Goal: Task Accomplishment & Management: Use online tool/utility

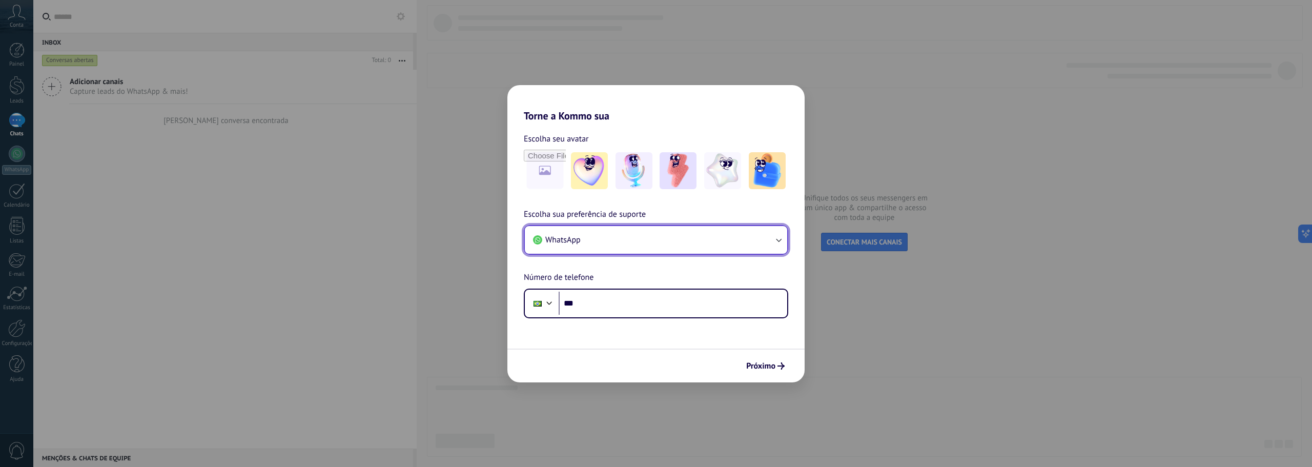
click at [633, 235] on button "WhatsApp" at bounding box center [656, 240] width 262 height 28
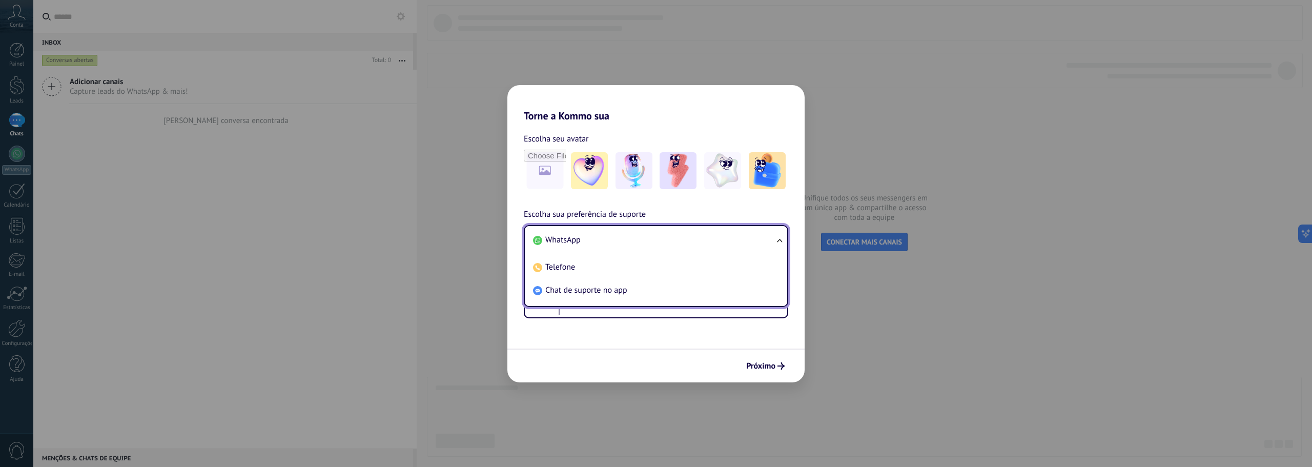
click at [632, 235] on li "WhatsApp" at bounding box center [654, 240] width 250 height 23
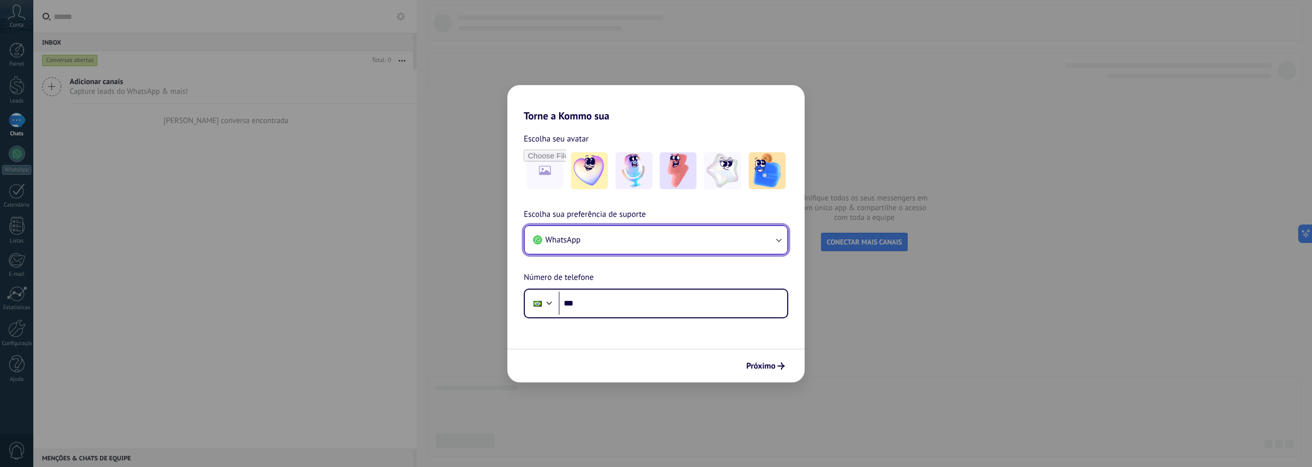
click at [632, 235] on button "WhatsApp" at bounding box center [656, 240] width 262 height 28
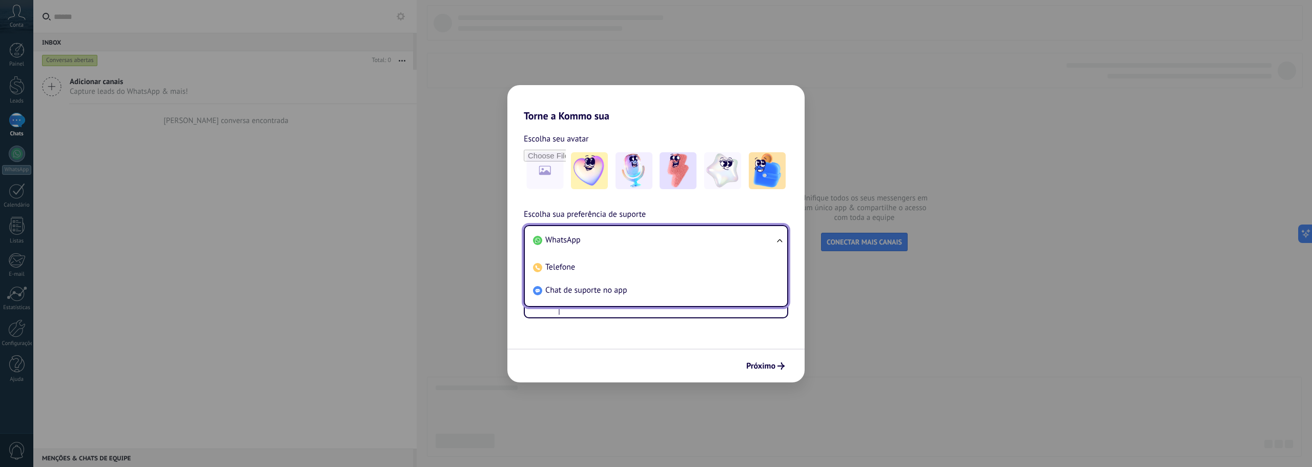
click at [633, 235] on li "WhatsApp" at bounding box center [654, 240] width 250 height 23
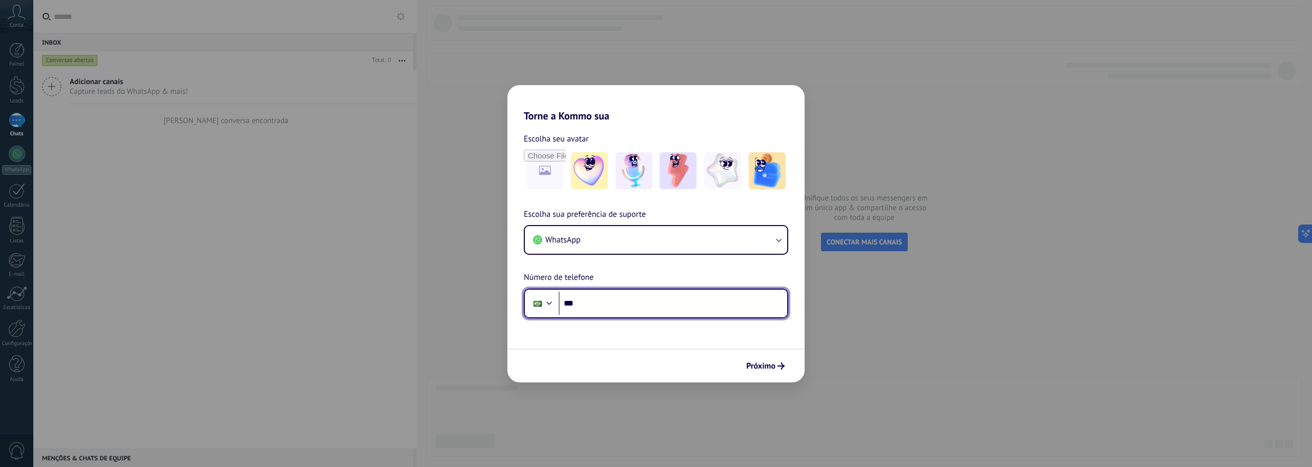
click at [658, 311] on input "***" at bounding box center [673, 304] width 229 height 24
type input "**********"
click at [755, 362] on span "Próximo" at bounding box center [760, 365] width 29 height 7
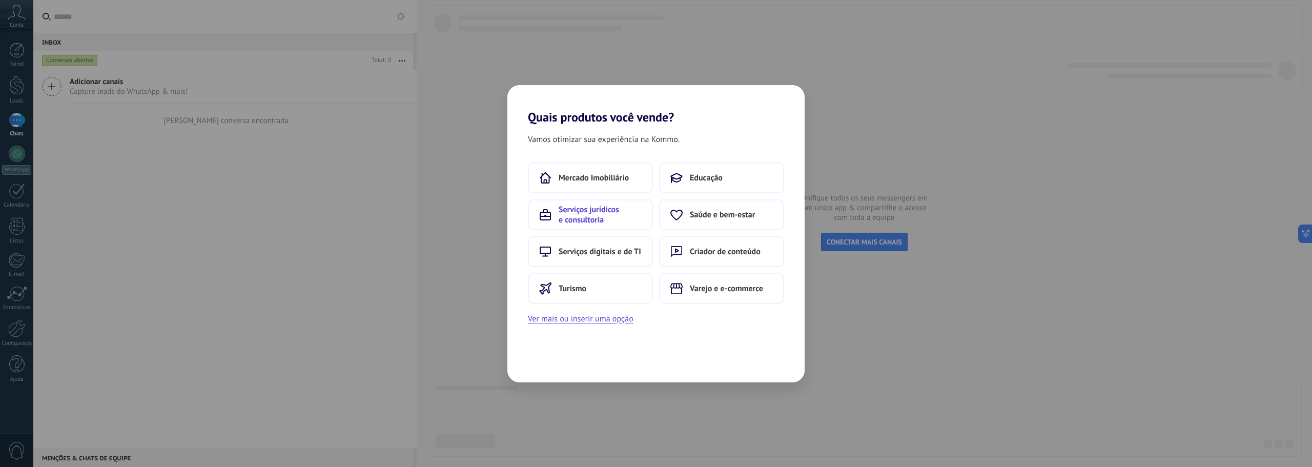
click at [592, 223] on span "Serviços jurídicos e consultoria" at bounding box center [600, 215] width 83 height 21
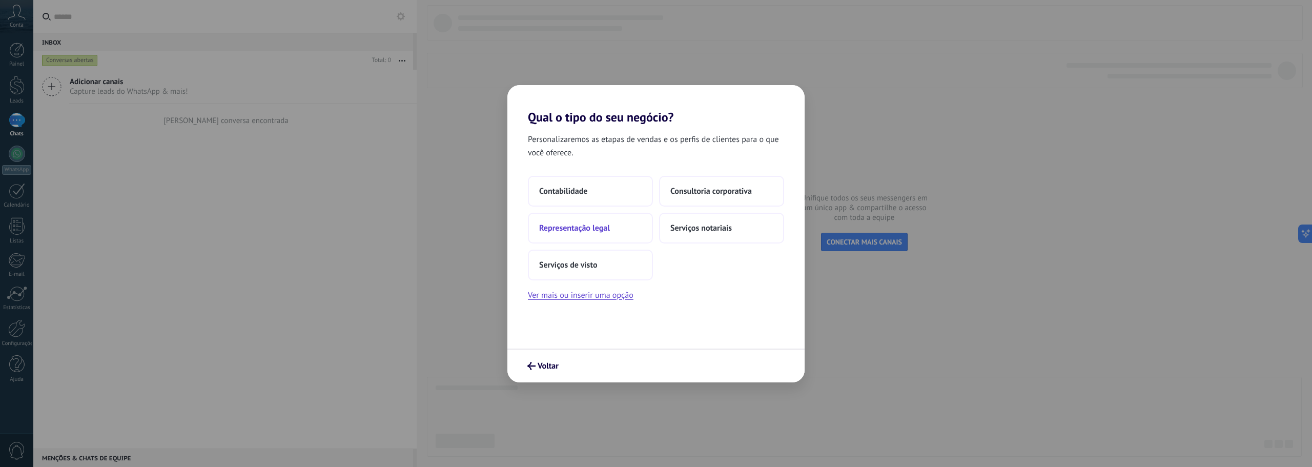
click at [621, 226] on button "Representação legal" at bounding box center [590, 228] width 125 height 31
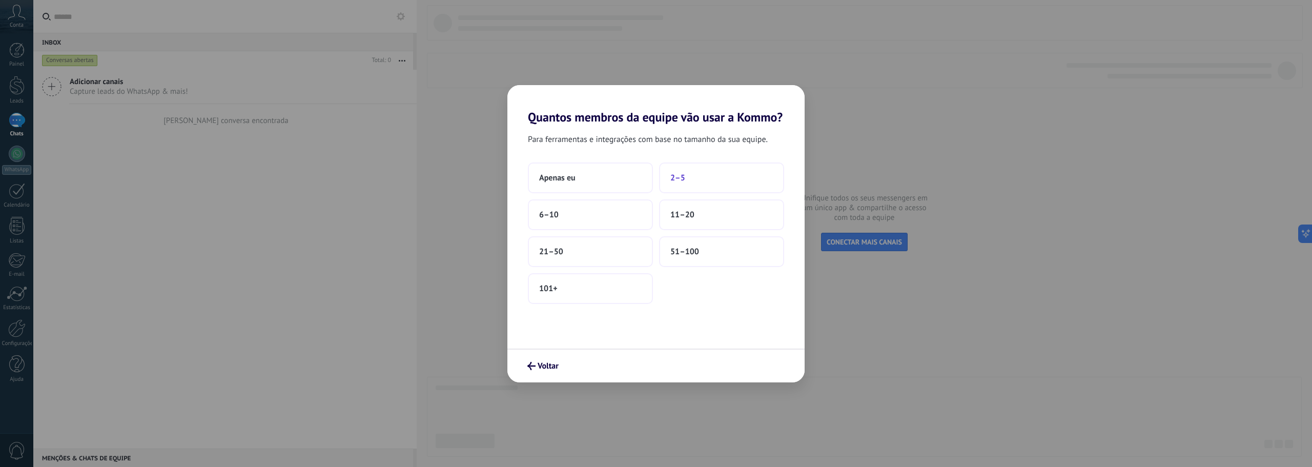
click at [683, 174] on span "2–5" at bounding box center [677, 178] width 15 height 10
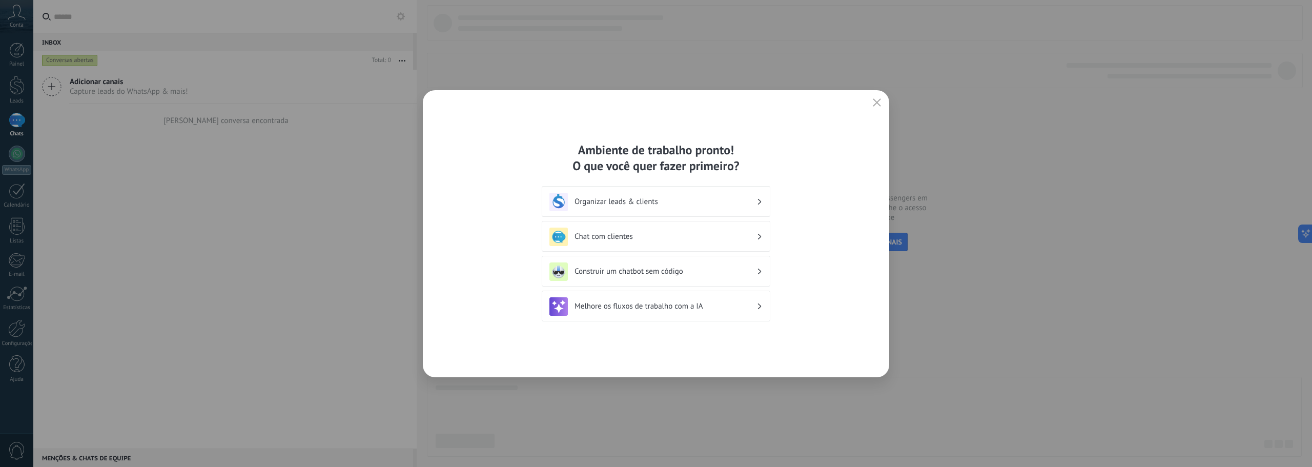
click at [698, 203] on h3 "Organizar leads & clients" at bounding box center [666, 202] width 182 height 10
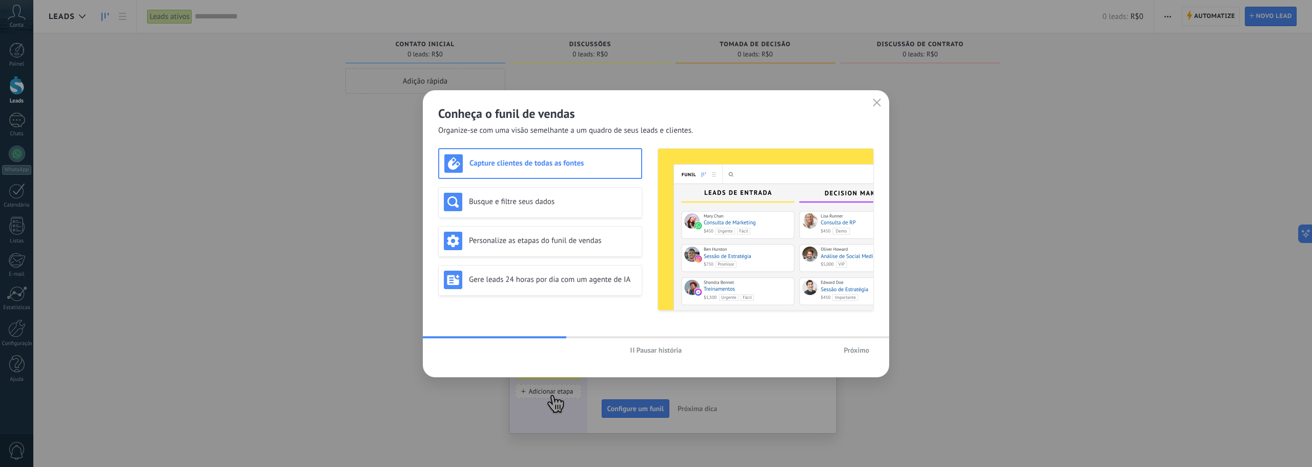
click at [856, 349] on span "Próximo" at bounding box center [857, 350] width 26 height 7
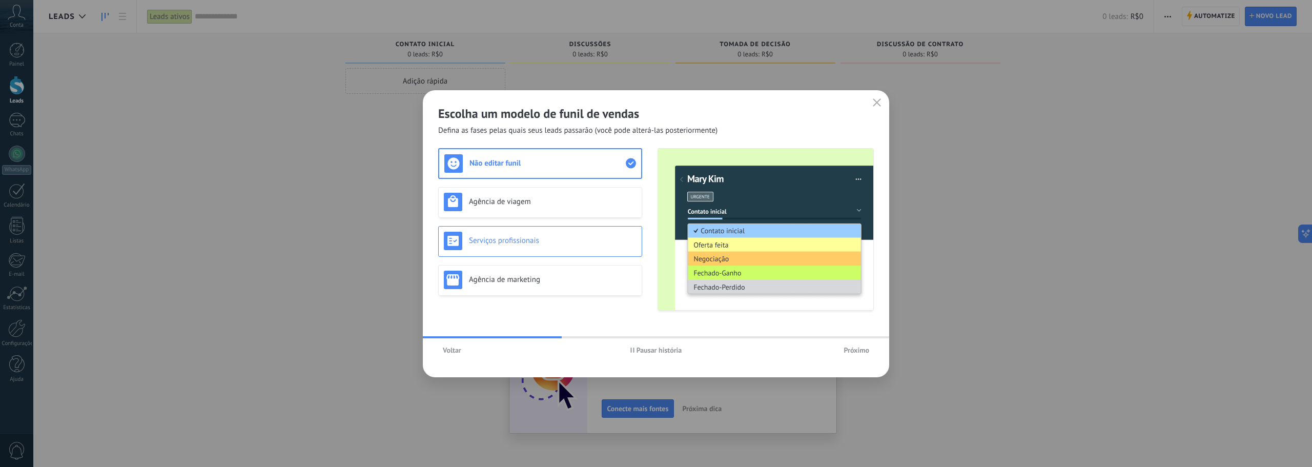
click at [586, 238] on h3 "Serviços profissionais" at bounding box center [553, 241] width 168 height 10
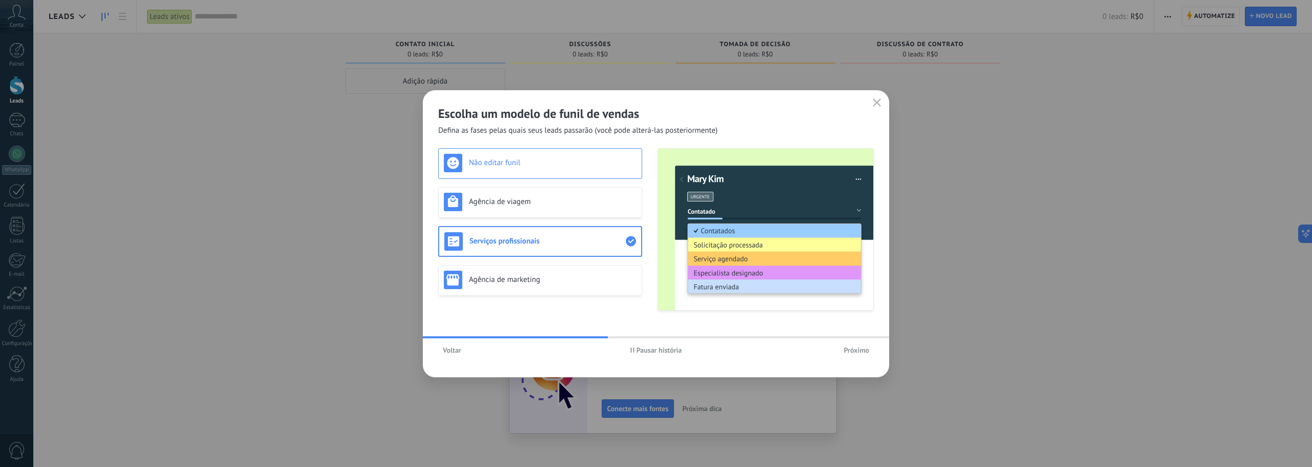
click at [574, 169] on div "Não editar funil" at bounding box center [540, 163] width 193 height 18
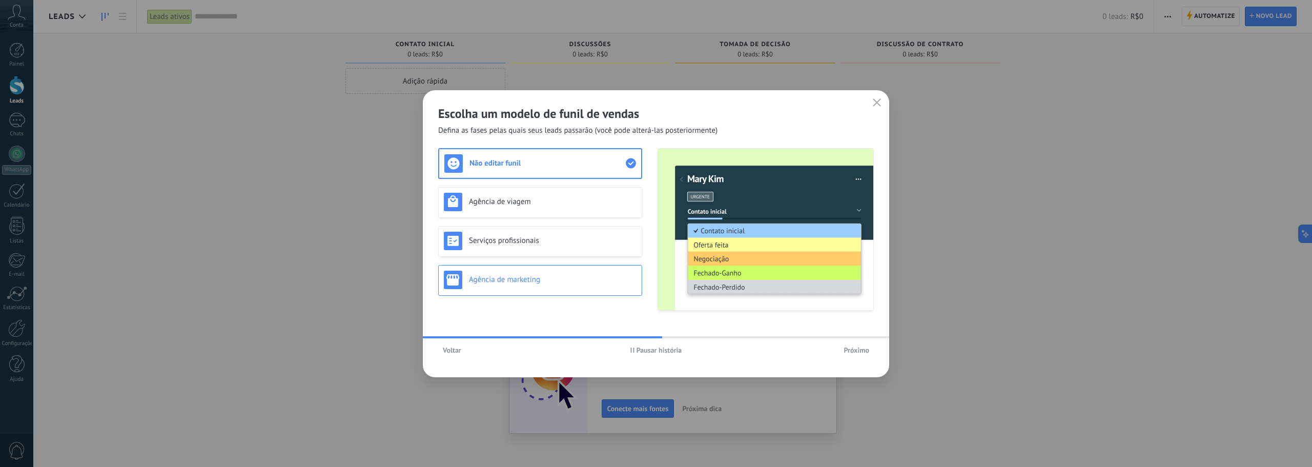
click at [584, 275] on h3 "Agência de marketing" at bounding box center [553, 280] width 168 height 10
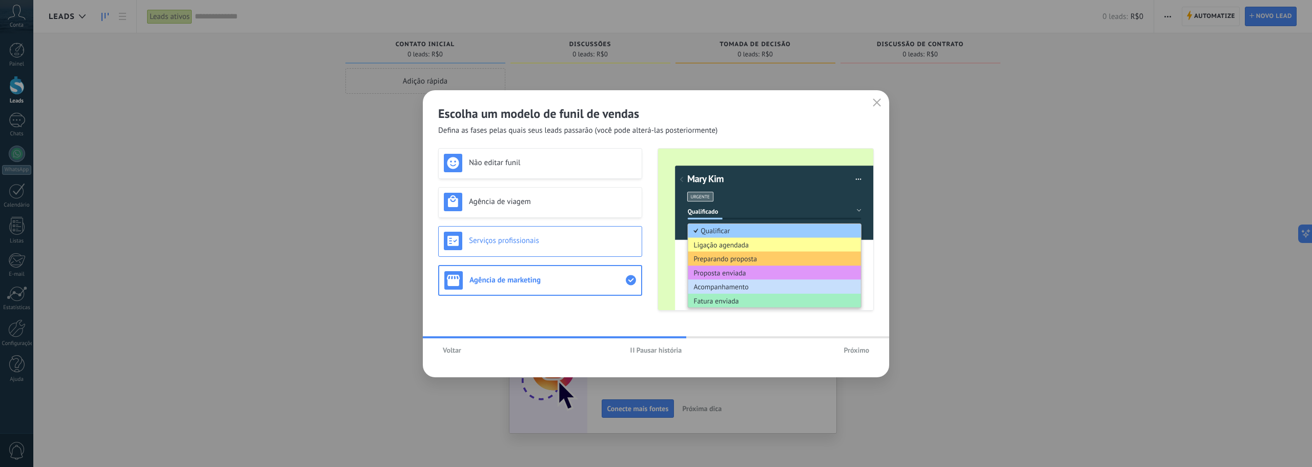
click at [576, 246] on div "Serviços profissionais" at bounding box center [540, 241] width 193 height 18
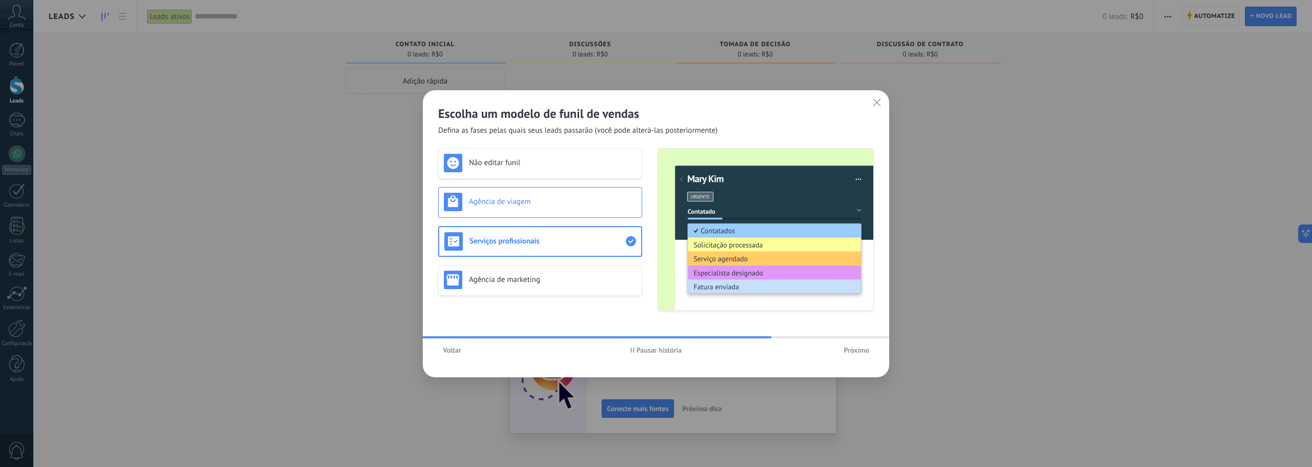
click at [541, 197] on h3 "Agência de viagem" at bounding box center [553, 202] width 168 height 10
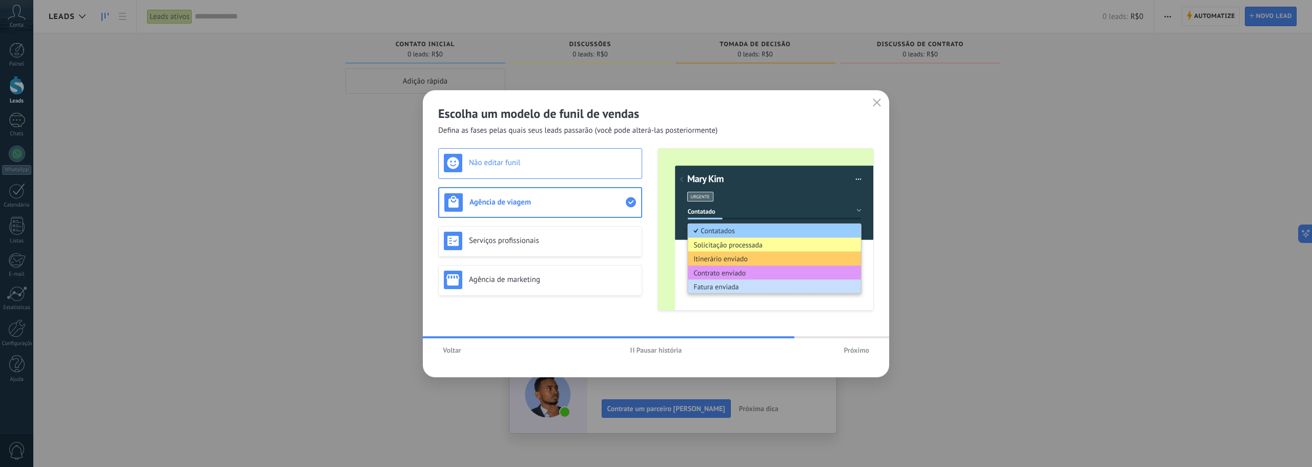
drag, startPoint x: 558, startPoint y: 162, endPoint x: 579, endPoint y: 167, distance: 21.0
click at [559, 162] on h3 "Não editar funil" at bounding box center [553, 163] width 168 height 10
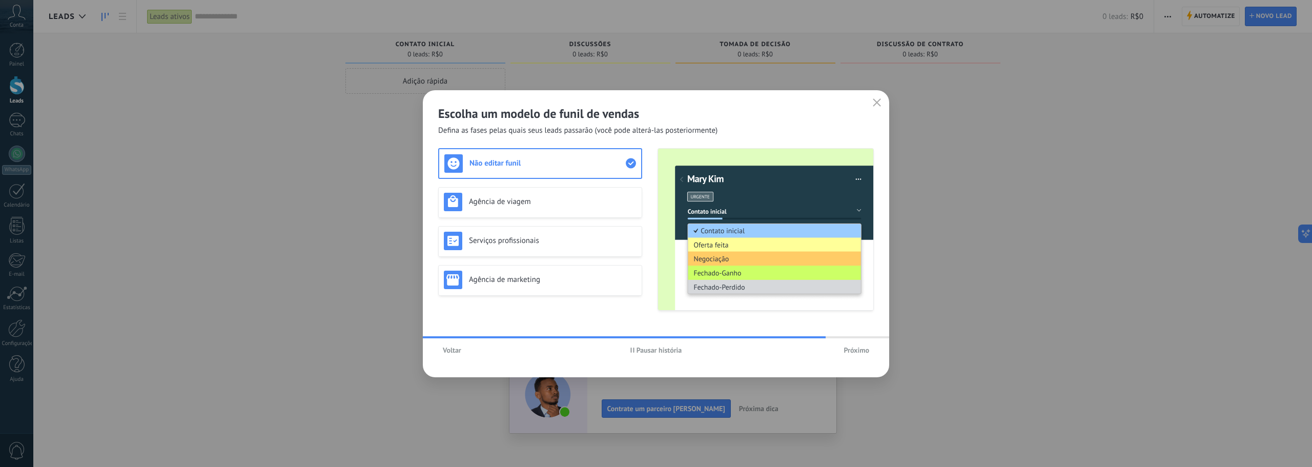
click at [859, 347] on span "Próximo" at bounding box center [857, 350] width 26 height 7
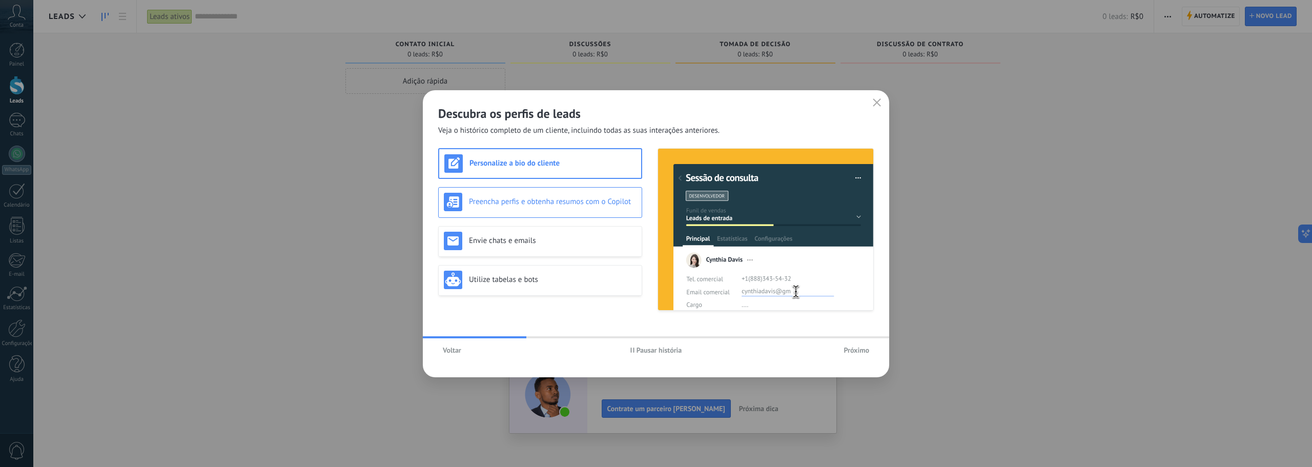
click at [559, 200] on h3 "Preencha perfis e obtenha resumos com o Copilot" at bounding box center [553, 202] width 168 height 10
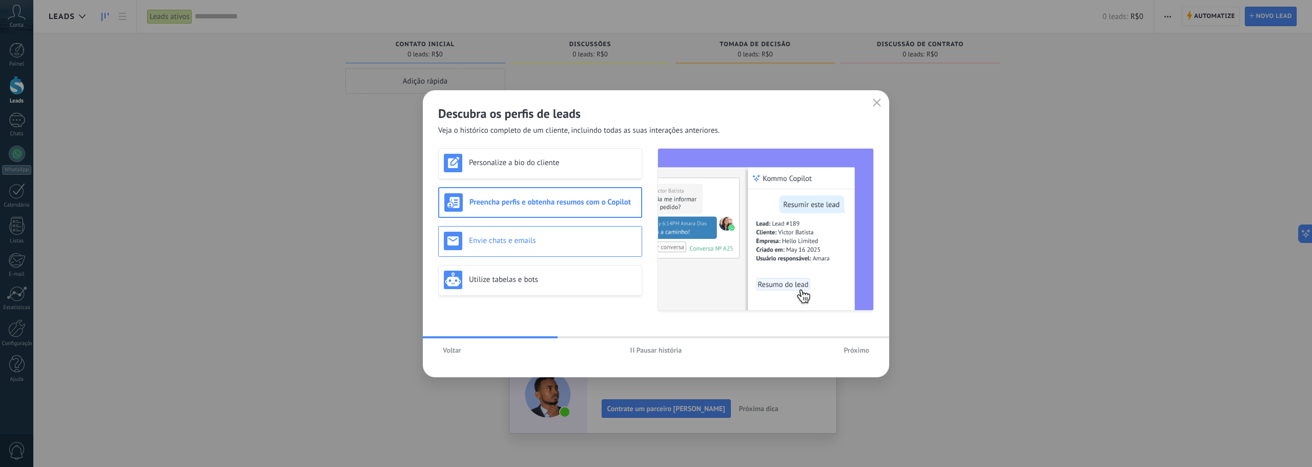
click at [570, 233] on div "Envie chats e emails" at bounding box center [540, 241] width 193 height 18
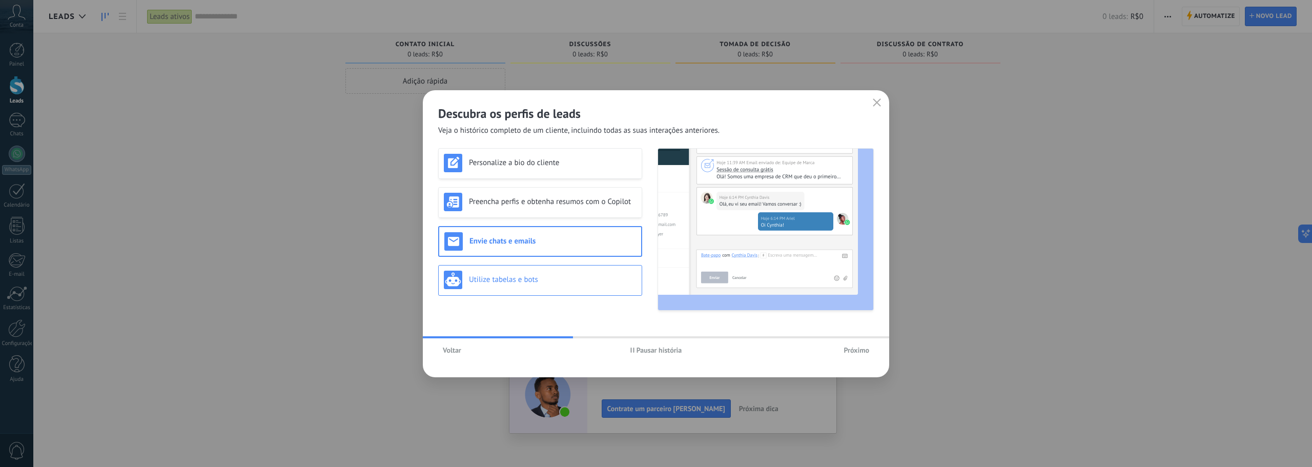
click at [583, 274] on div "Utilize tabelas e bots" at bounding box center [540, 280] width 193 height 18
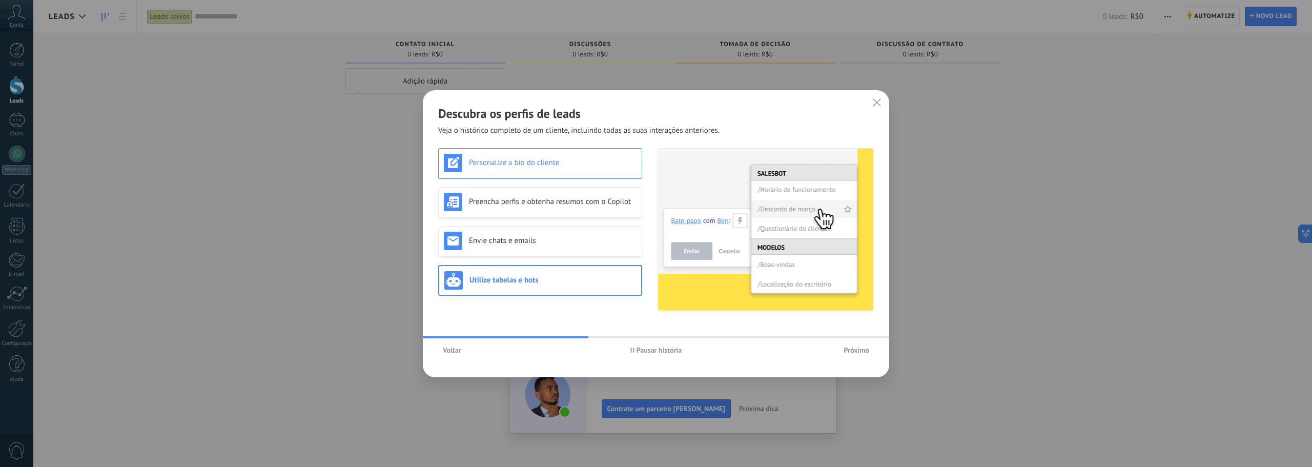
click at [570, 173] on div "Personalize a bio do cliente" at bounding box center [540, 163] width 204 height 31
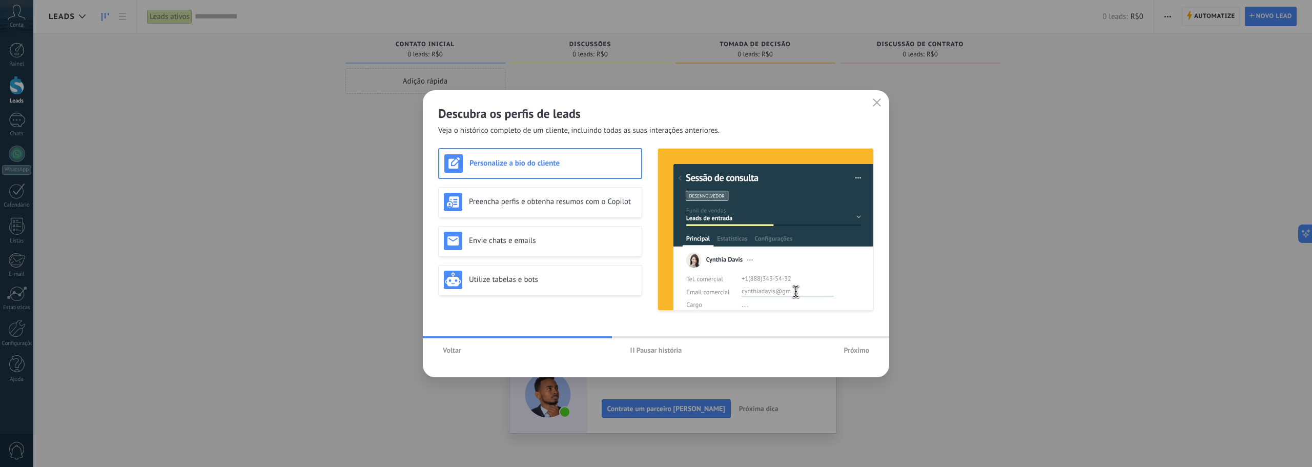
click at [848, 348] on span "Próximo" at bounding box center [857, 350] width 26 height 7
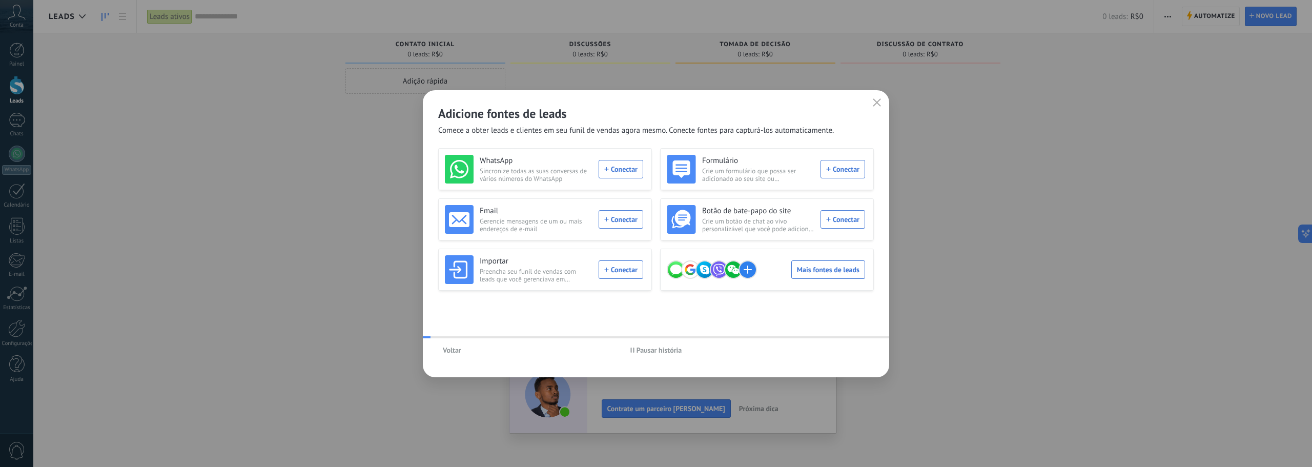
click at [861, 348] on div "Voltar Pausar história" at bounding box center [656, 350] width 466 height 24
click at [613, 168] on div "WhatsApp Sincronize todas as suas conversas de vários números do WhatsApp Conec…" at bounding box center [544, 169] width 198 height 29
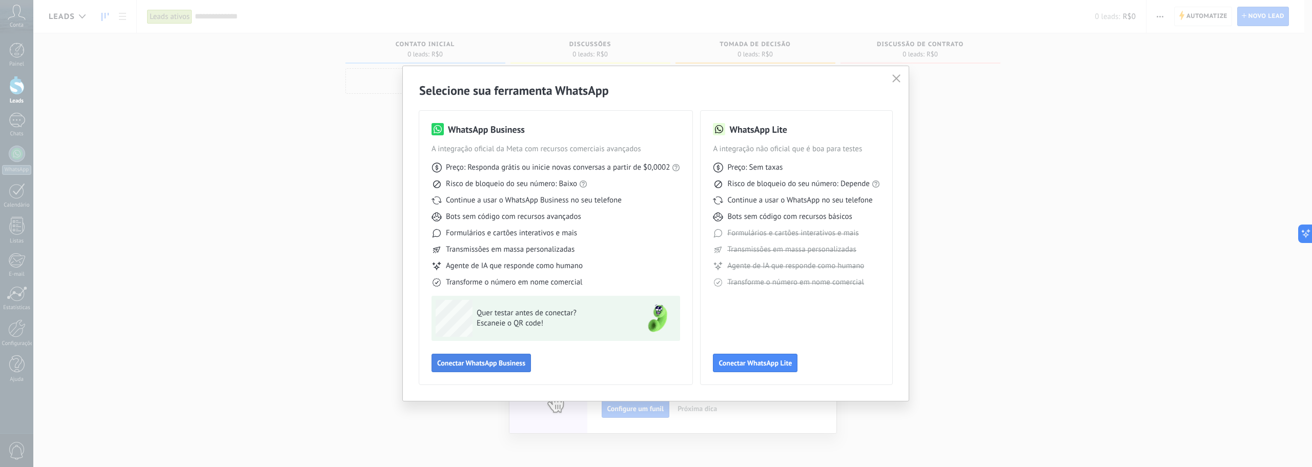
click at [512, 358] on button "Conectar WhatsApp Business" at bounding box center [481, 363] width 99 height 18
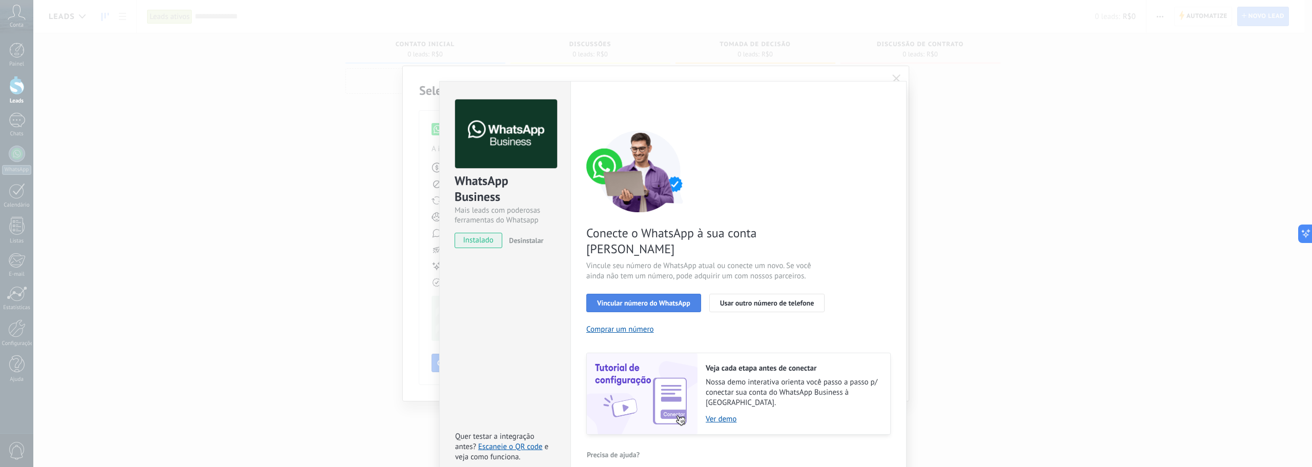
click at [626, 299] on span "Vincular número do WhatsApp" at bounding box center [643, 302] width 93 height 7
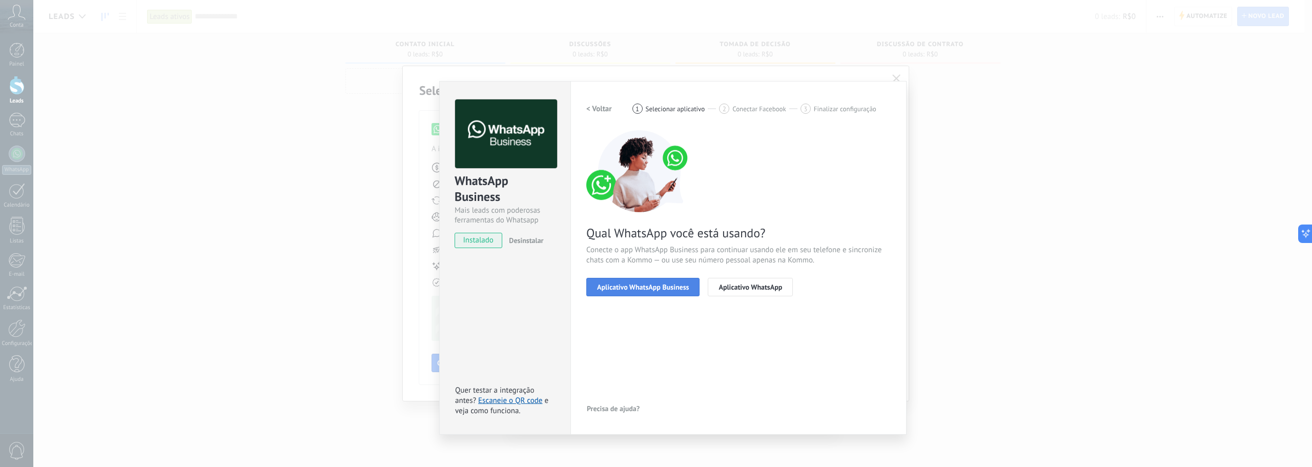
click at [668, 291] on button "Aplicativo WhatsApp Business" at bounding box center [642, 287] width 113 height 18
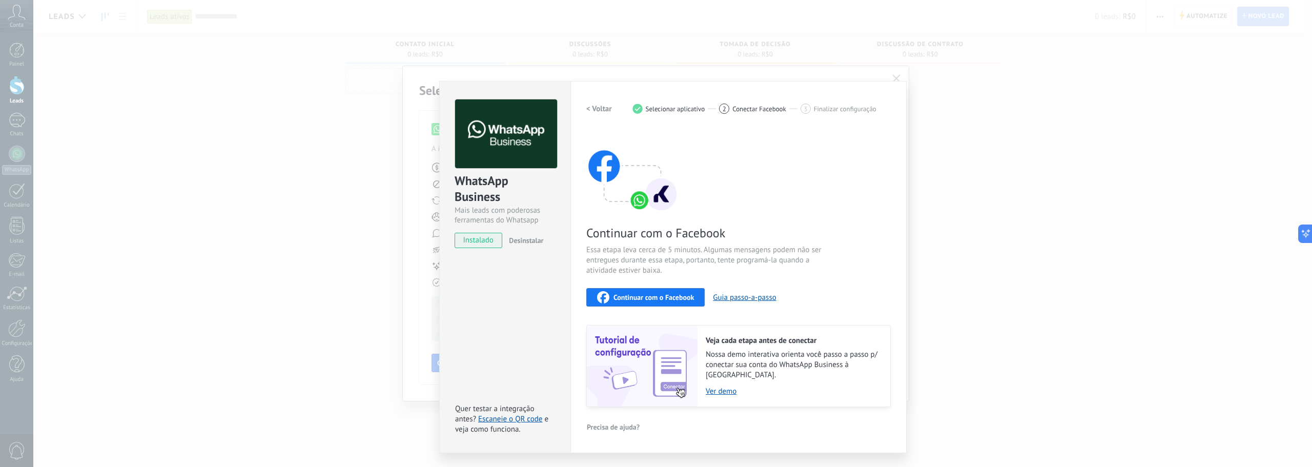
click at [899, 75] on div "WhatsApp Business Mais leads com poderosas ferramentas do Whatsapp instalado De…" at bounding box center [672, 233] width 1279 height 467
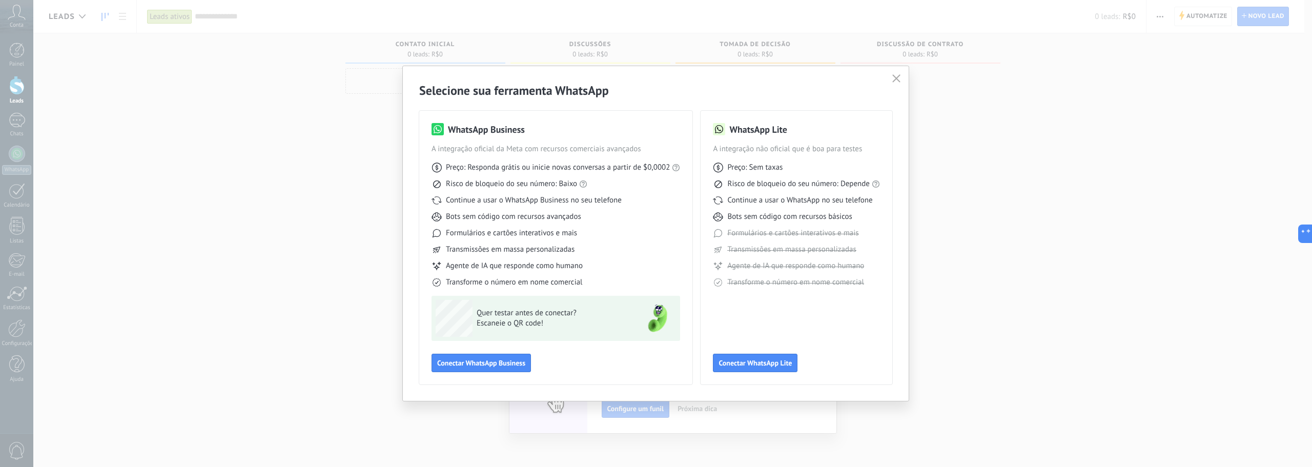
click at [902, 77] on button "button" at bounding box center [896, 79] width 13 height 14
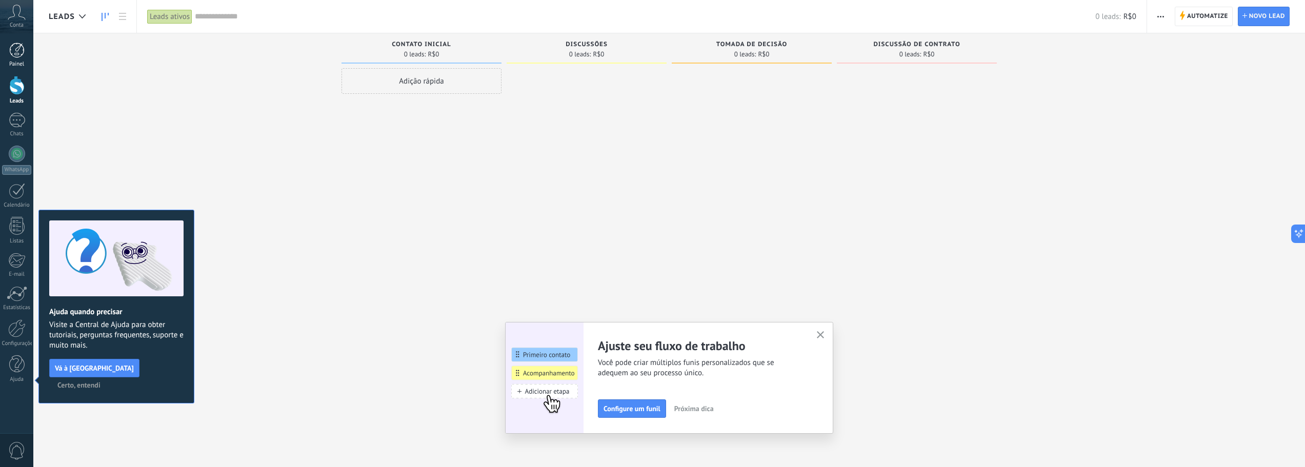
click at [8, 55] on link "Painel" at bounding box center [16, 55] width 33 height 25
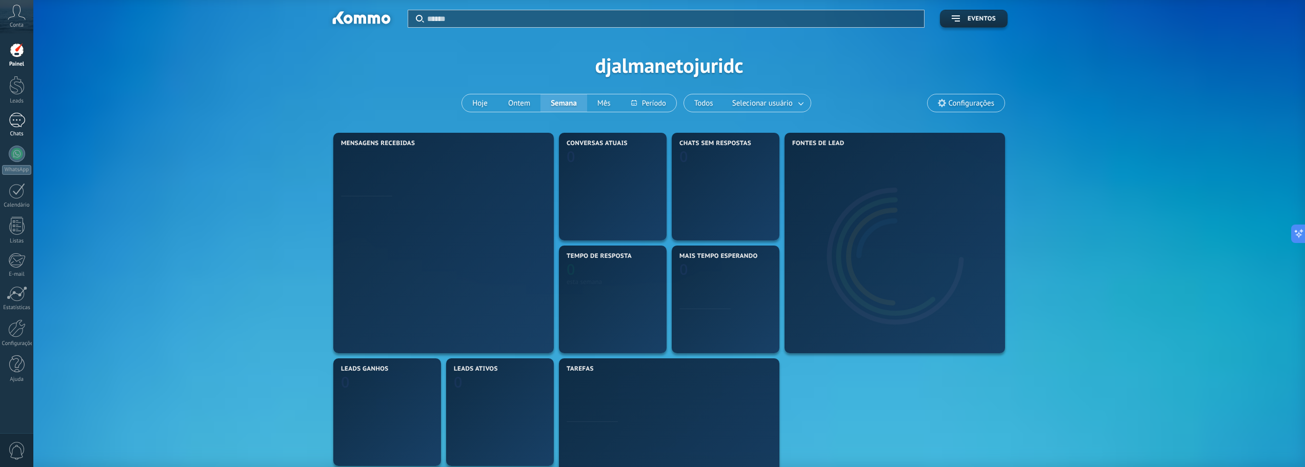
click at [21, 124] on div at bounding box center [17, 120] width 16 height 15
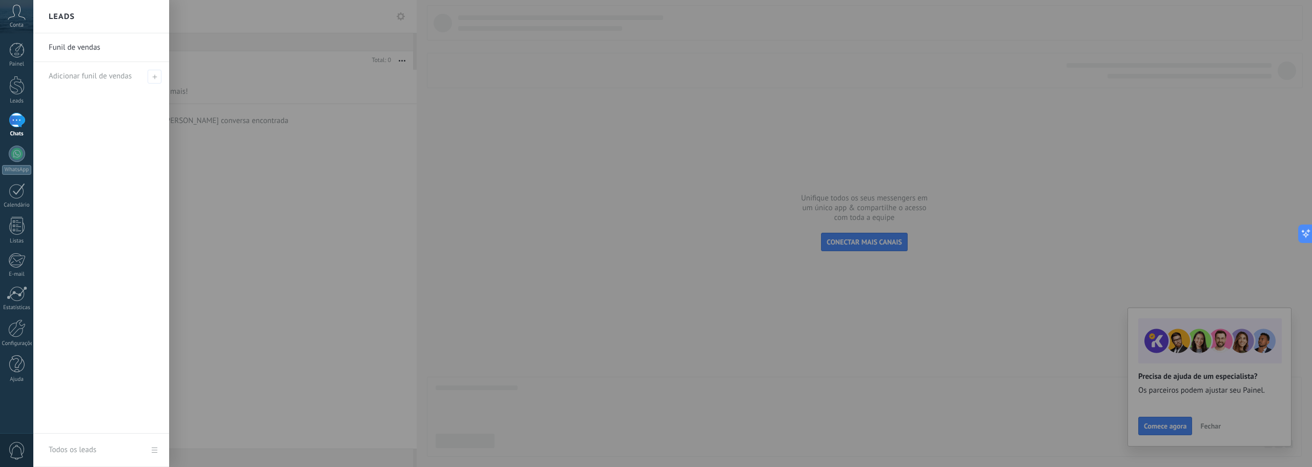
click at [599, 239] on div at bounding box center [689, 233] width 1312 height 467
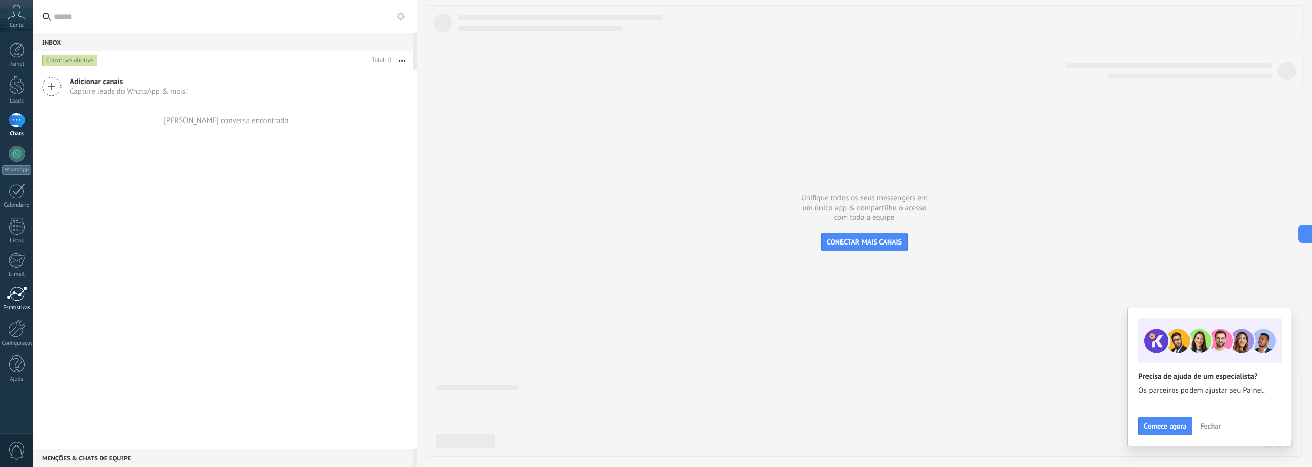
click at [15, 298] on div at bounding box center [17, 293] width 21 height 15
